Goal: Transaction & Acquisition: Purchase product/service

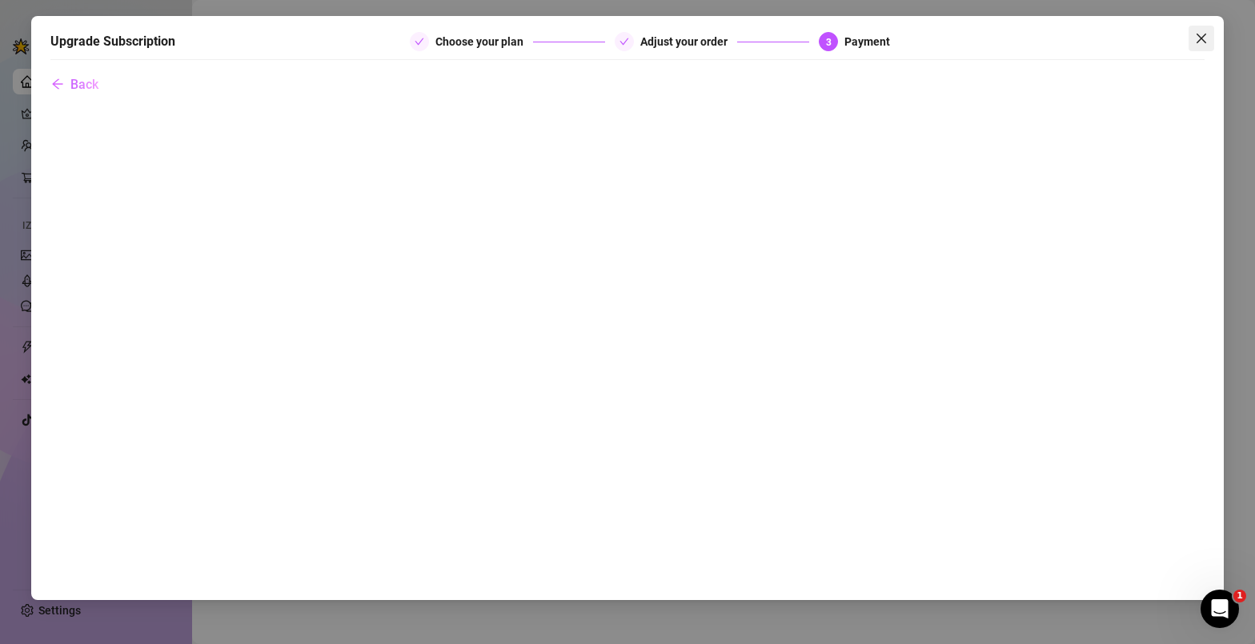
click at [1207, 42] on icon "close" at bounding box center [1201, 38] width 13 height 13
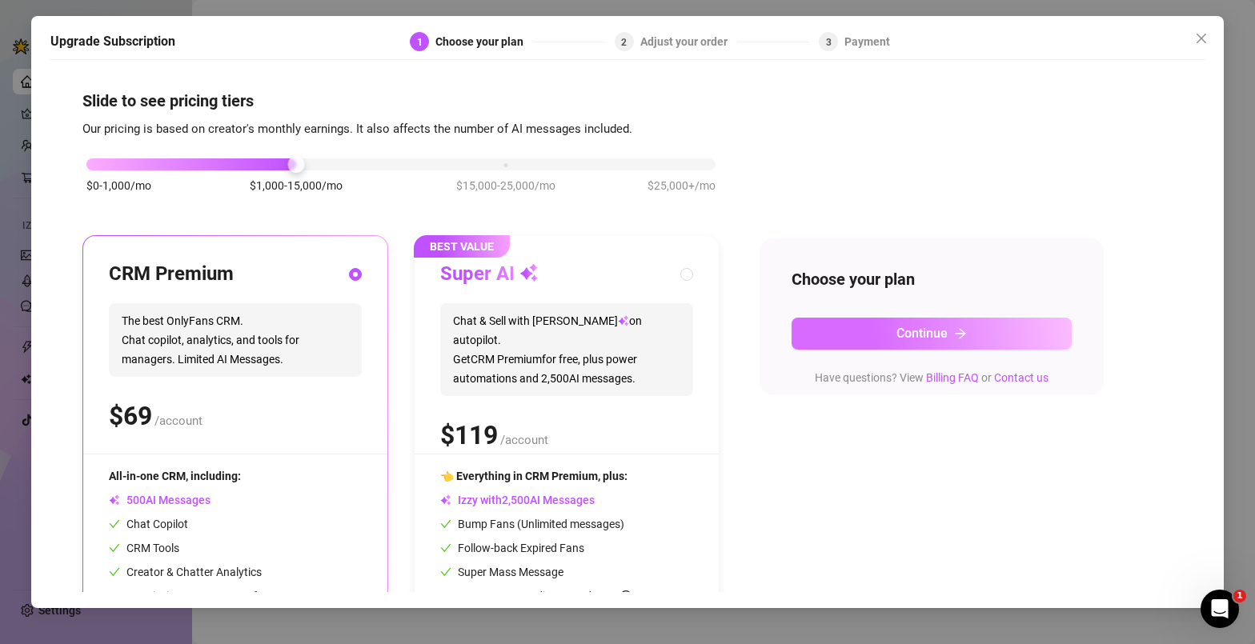
click at [905, 340] on span "Continue" at bounding box center [921, 333] width 51 height 15
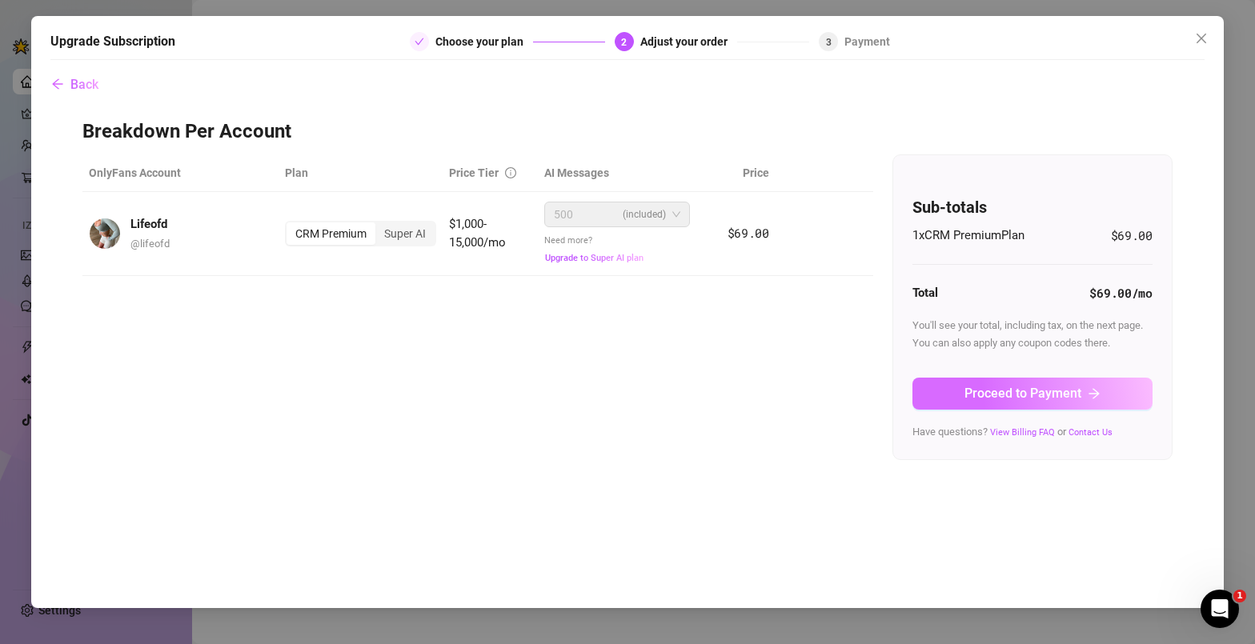
click at [1042, 396] on span "Proceed to Payment" at bounding box center [1022, 393] width 117 height 15
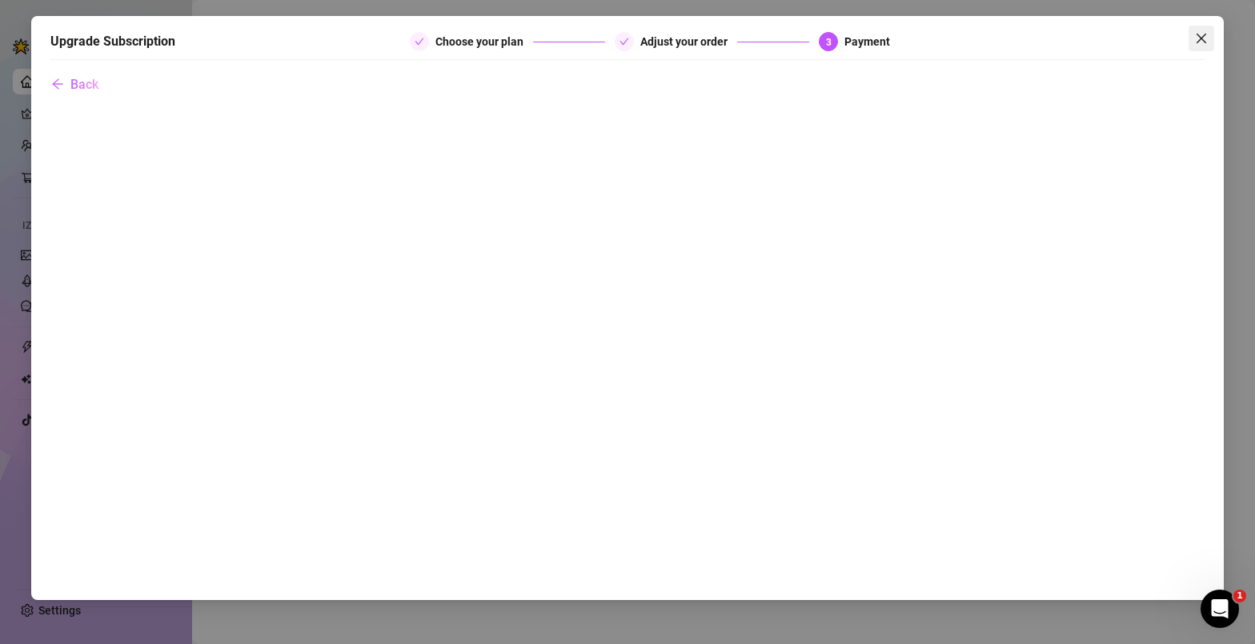
click at [1202, 35] on icon "close" at bounding box center [1201, 38] width 13 height 13
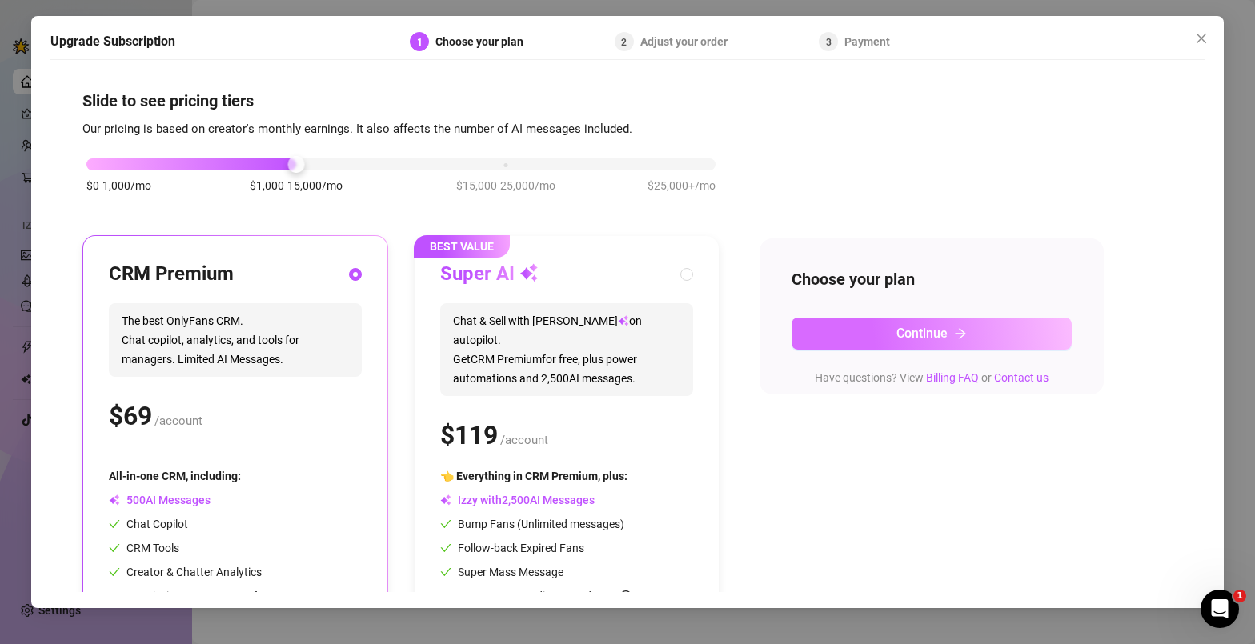
click at [941, 337] on span "Continue" at bounding box center [921, 333] width 51 height 15
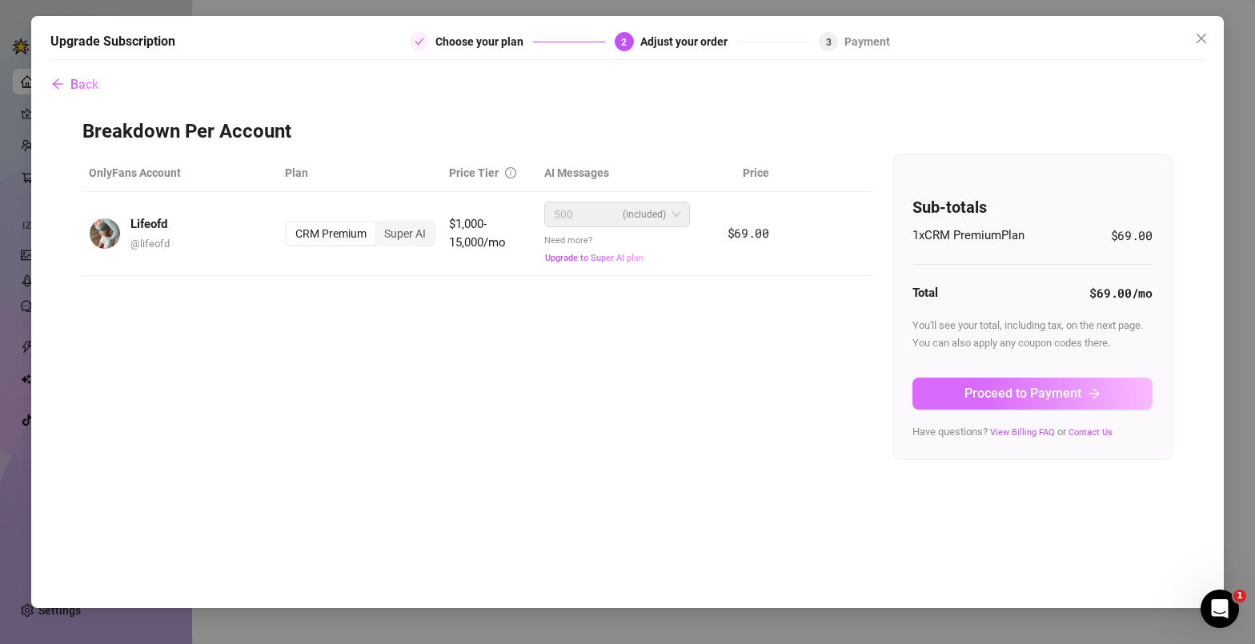
click at [1071, 392] on span "Proceed to Payment" at bounding box center [1022, 393] width 117 height 15
